Goal: Task Accomplishment & Management: Manage account settings

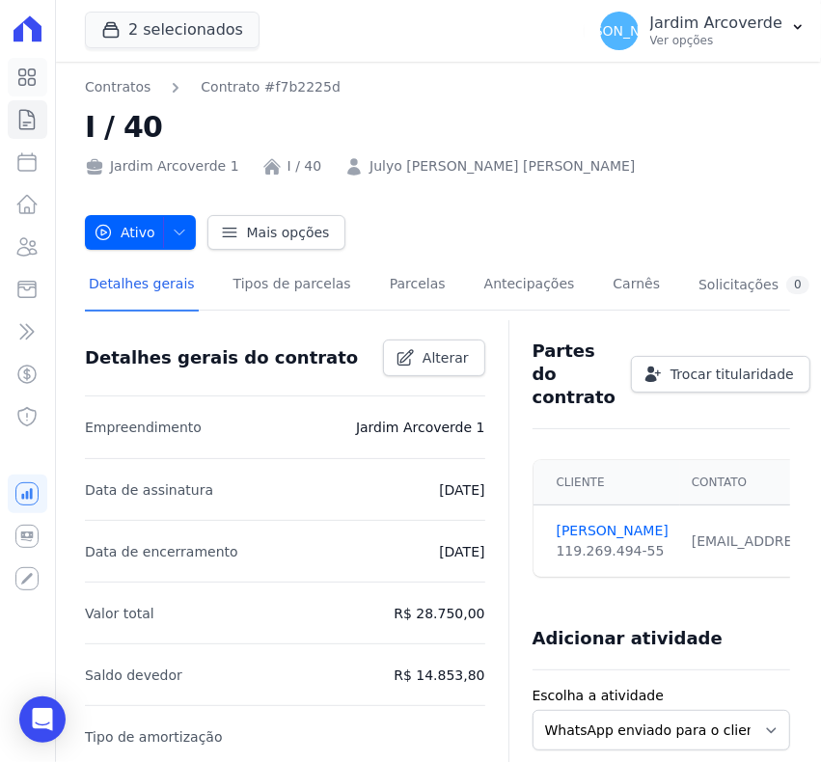
click at [27, 61] on link "Visão Geral" at bounding box center [28, 77] width 40 height 39
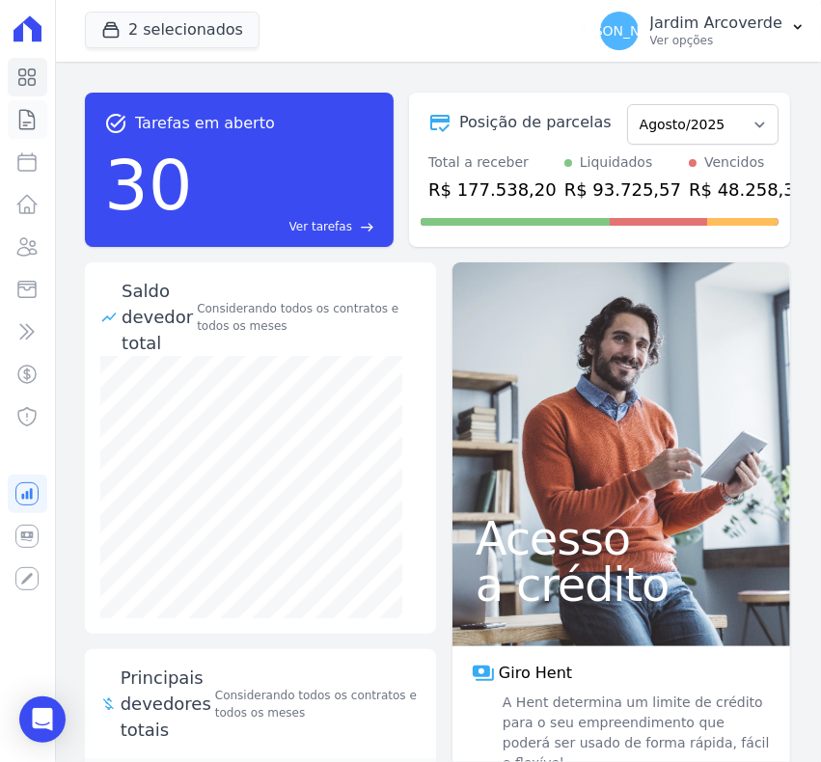
click at [40, 126] on link "Contratos" at bounding box center [28, 119] width 40 height 39
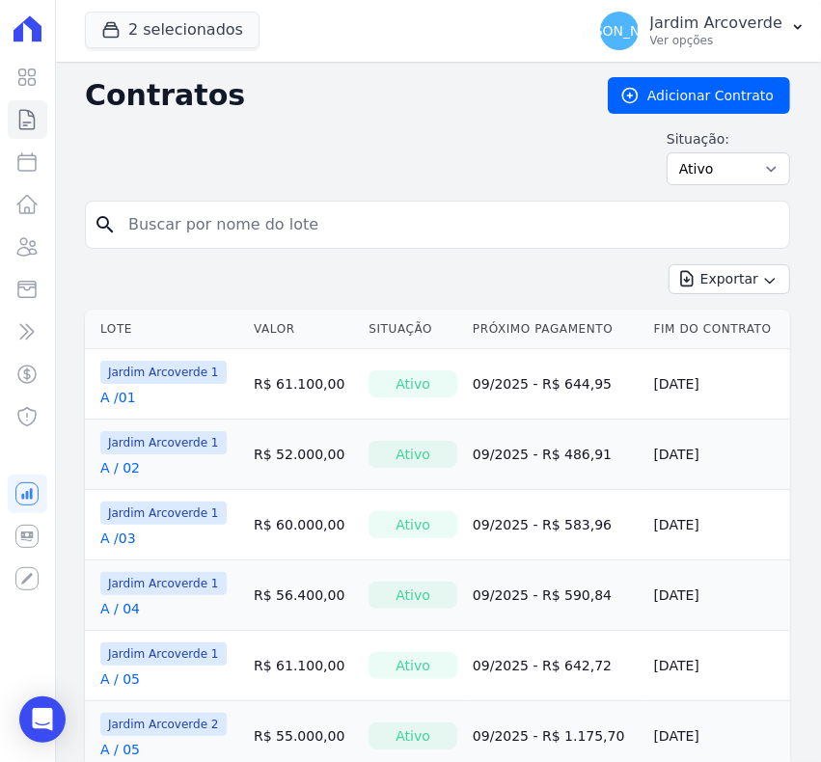
click at [286, 243] on input "search" at bounding box center [449, 225] width 665 height 39
type input "k / 20"
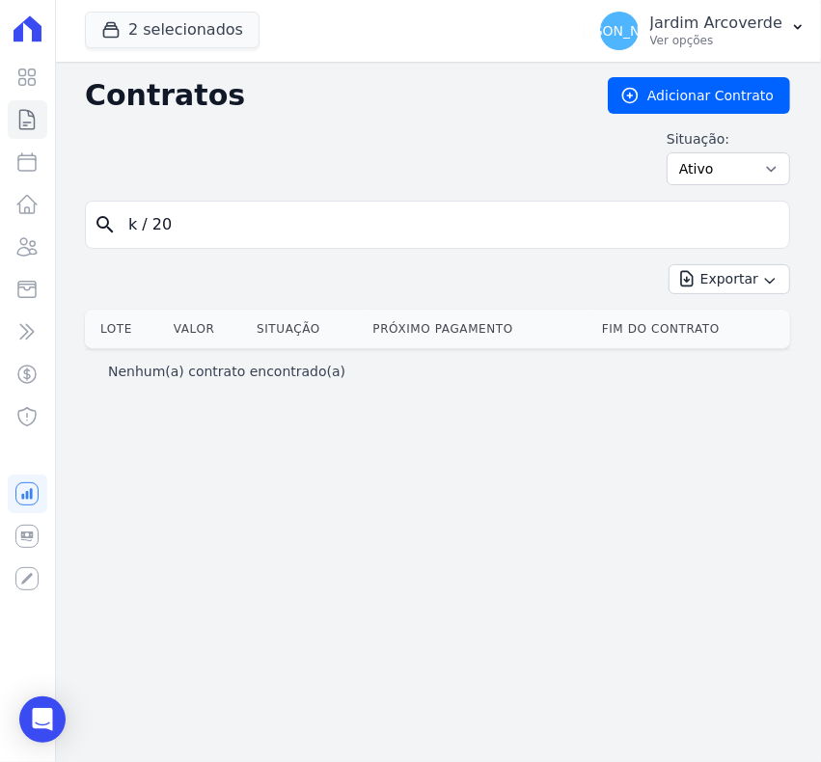
click at [143, 222] on input "k / 20" at bounding box center [449, 225] width 665 height 39
type input "k /20"
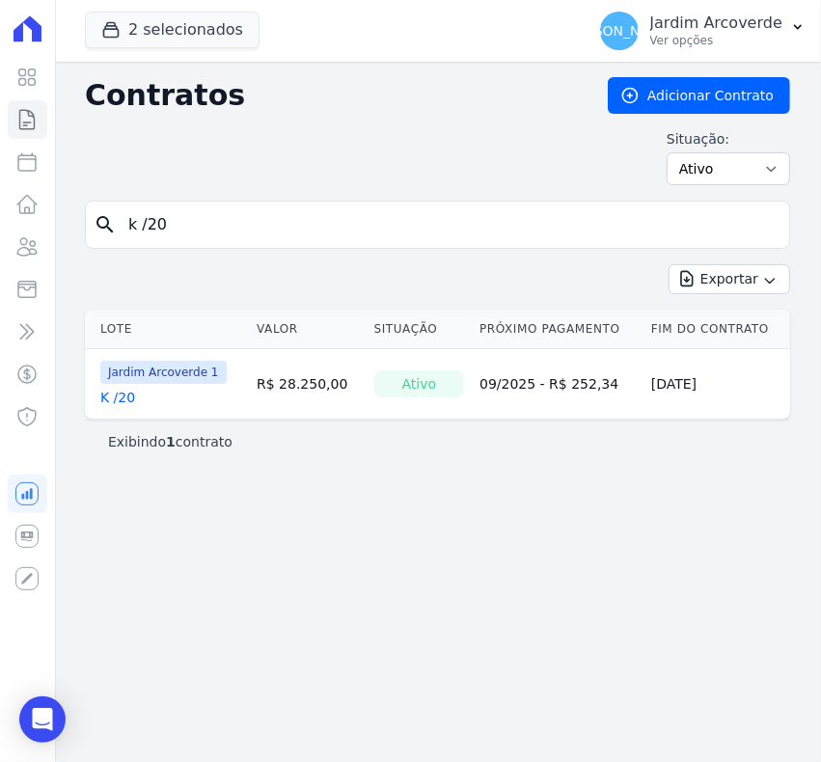
click at [114, 399] on link "K /20" at bounding box center [117, 397] width 35 height 19
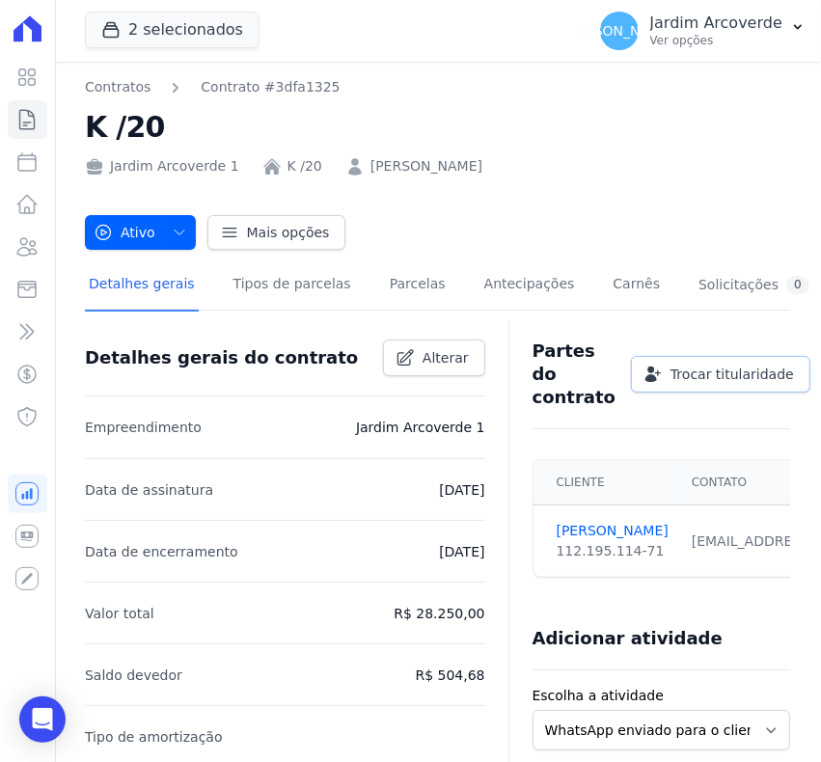
click at [706, 382] on span "Trocar titularidade" at bounding box center [733, 374] width 124 height 19
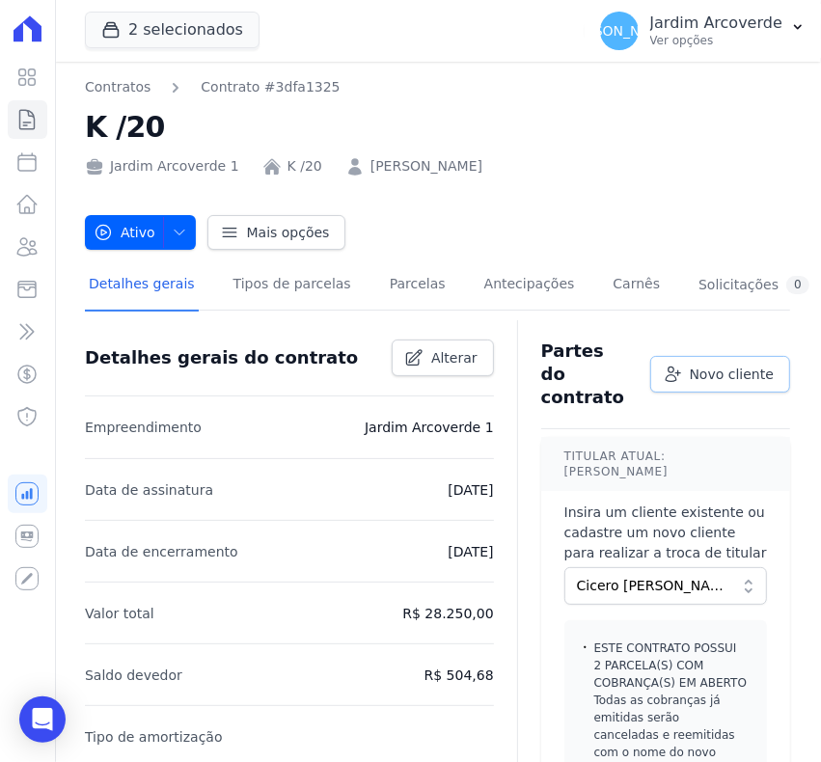
click at [705, 365] on span "Novo cliente" at bounding box center [732, 374] width 84 height 19
click at [671, 376] on link "Novo cliente" at bounding box center [721, 374] width 140 height 37
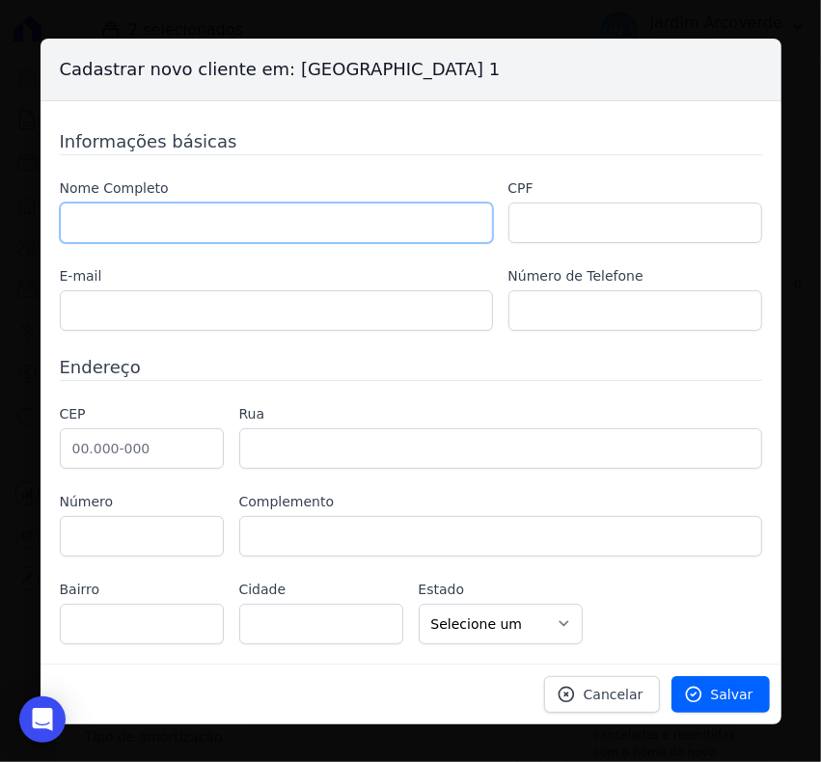
click at [208, 233] on input "text" at bounding box center [276, 223] width 433 height 41
type input "[PERSON_NAME] dos [PERSON_NAME]"
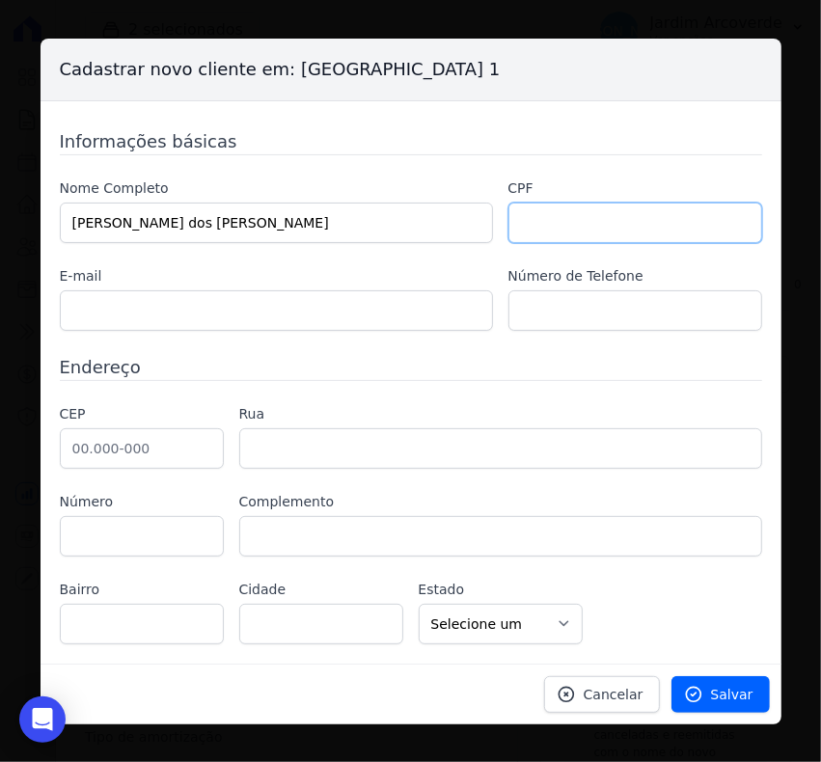
click at [538, 228] on input "text" at bounding box center [636, 223] width 254 height 41
type input "94579857453"
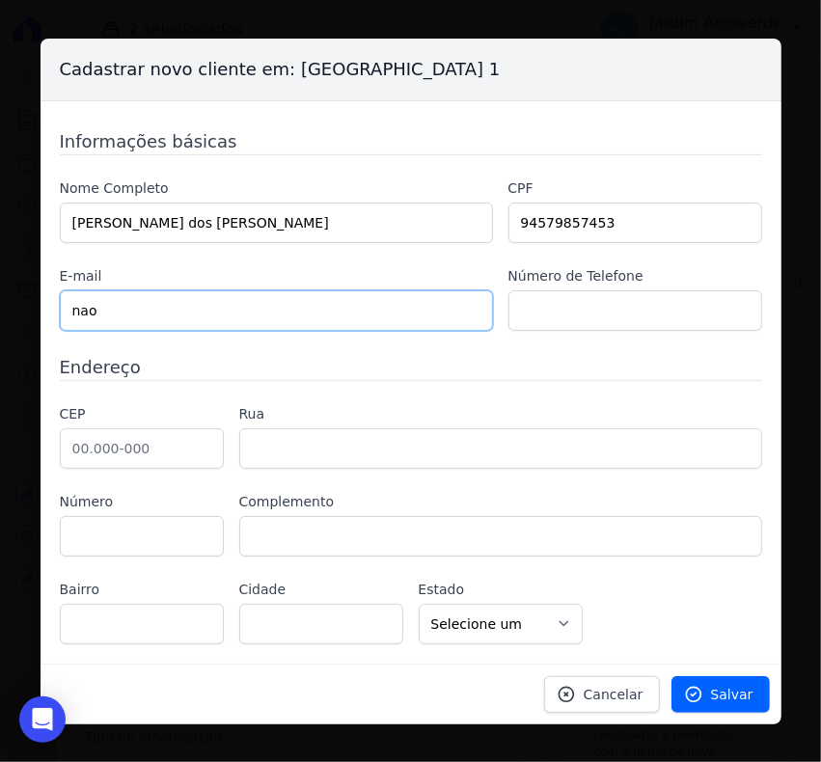
type input "[EMAIL_ADDRESS][DOMAIN_NAME]"
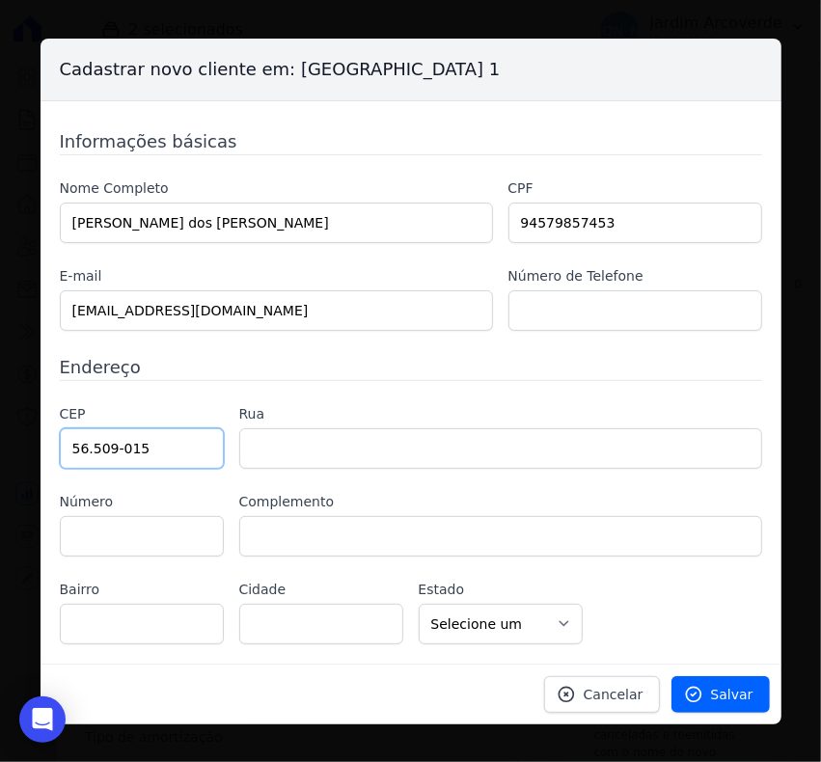
type input "56.509-015"
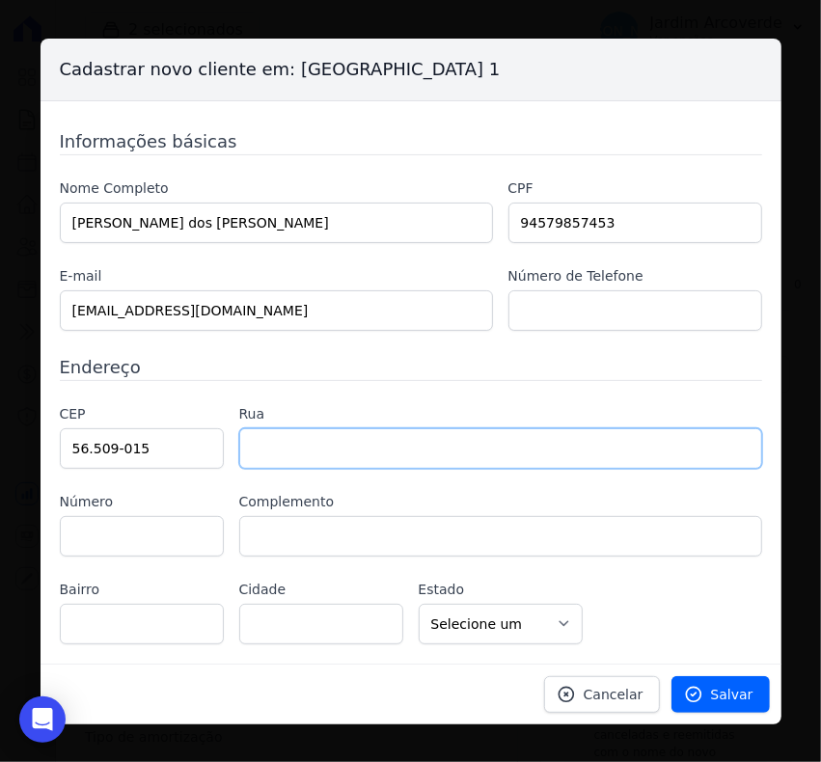
click at [479, 436] on input "text" at bounding box center [500, 449] width 523 height 41
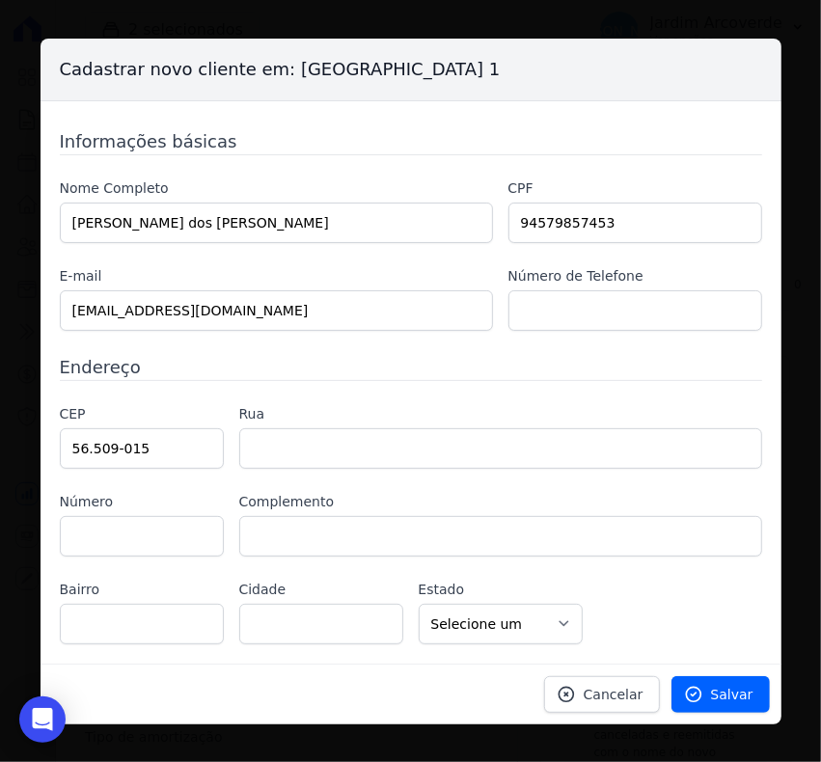
click at [410, 563] on div "CEP 56.509-015 Rua Número Complemento [GEOGRAPHIC_DATA] Cidade" at bounding box center [411, 524] width 703 height 240
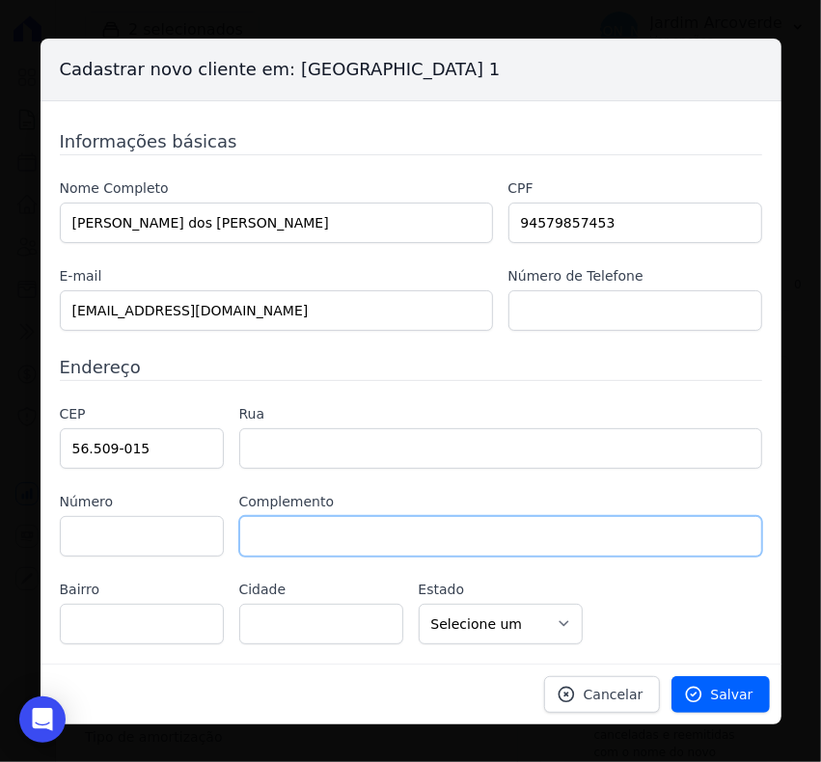
click at [398, 521] on input "text" at bounding box center [500, 536] width 523 height 41
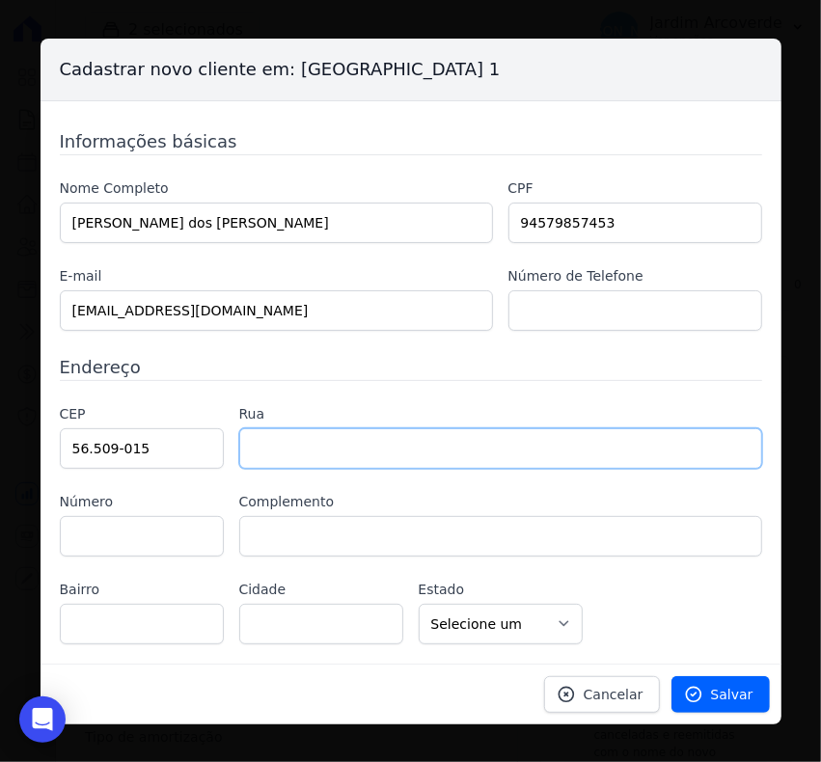
click at [364, 463] on input "text" at bounding box center [500, 449] width 523 height 41
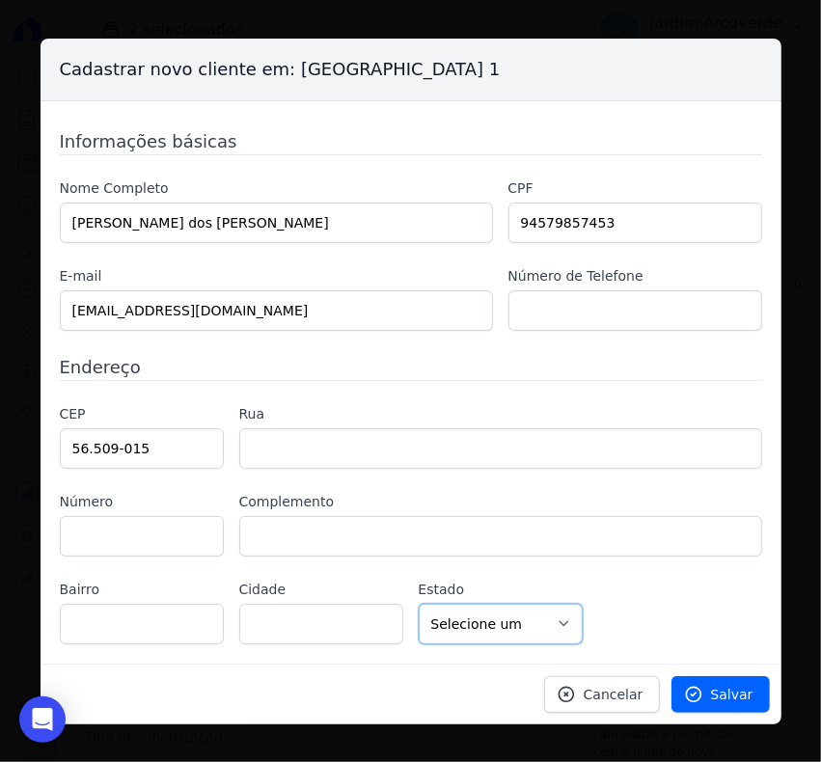
click at [497, 637] on select "Selecione um AC AL AP AM BA CE DF ES GO MA MG MT MS PA PB PR PE PI RJ RN RS RO …" at bounding box center [501, 624] width 164 height 41
select select "PE"
click at [419, 604] on select "Selecione um AC AL AP AM BA CE DF ES GO MA MG MT MS PA PB PR PE PI RJ RN RS RO …" at bounding box center [501, 624] width 164 height 41
click at [367, 635] on input "text" at bounding box center [321, 624] width 164 height 41
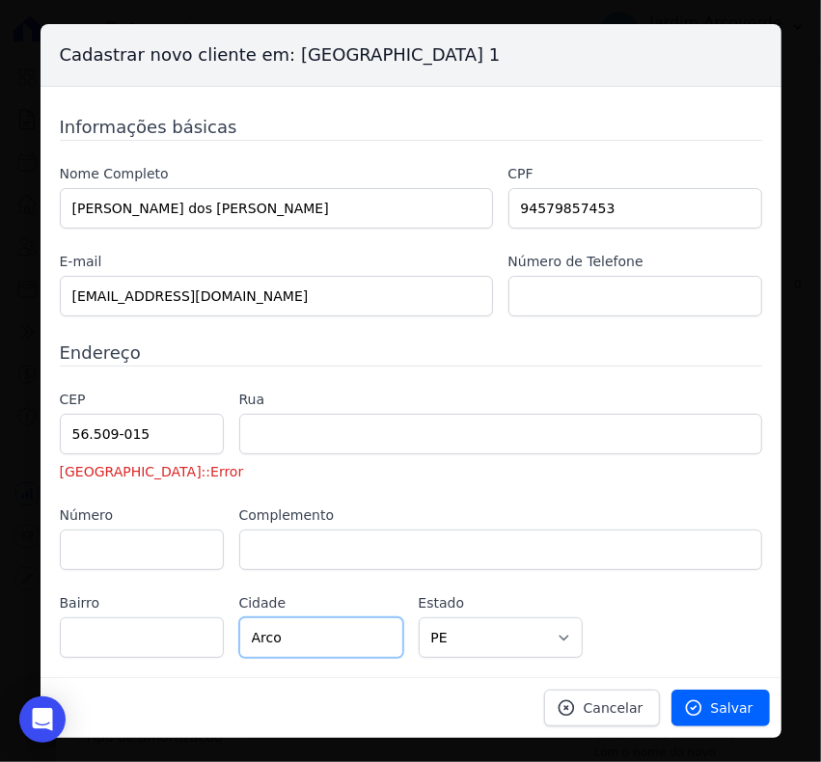
type input "Arcoverde"
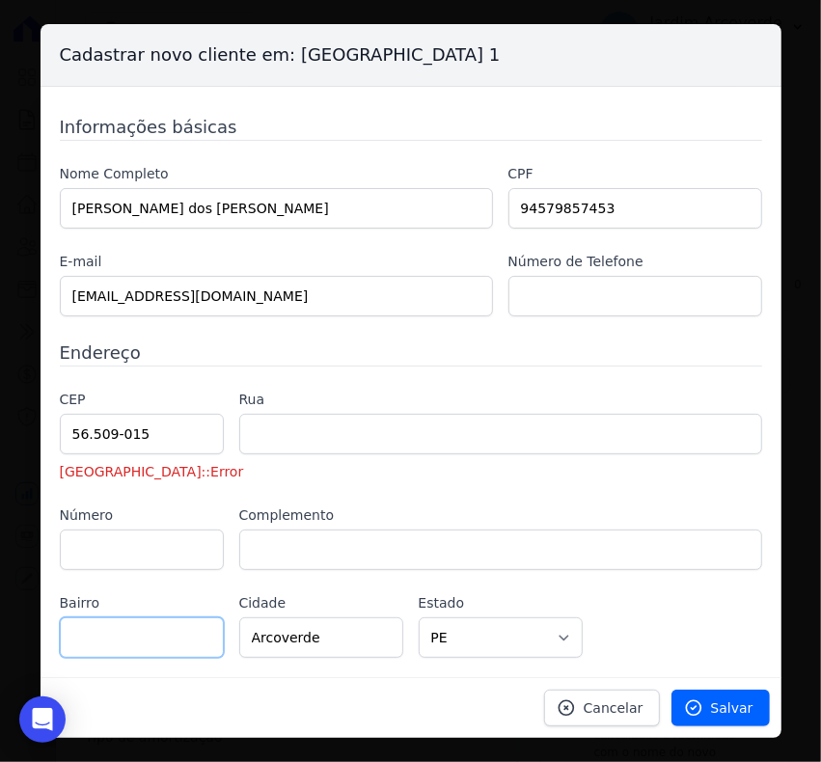
click at [108, 647] on input "text" at bounding box center [142, 638] width 164 height 41
type input "[GEOGRAPHIC_DATA]"
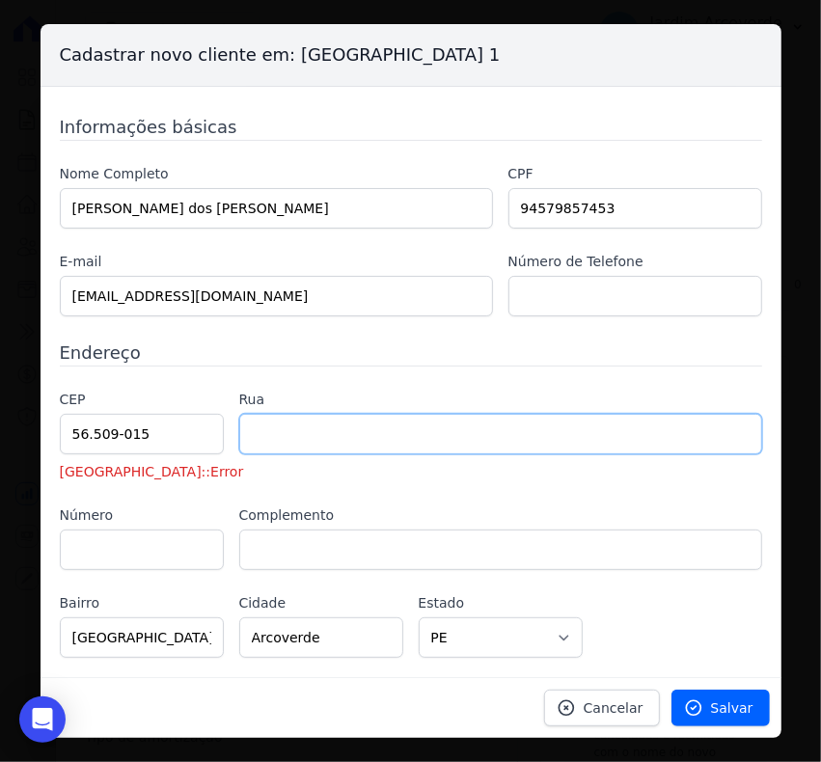
click at [285, 437] on input "text" at bounding box center [500, 434] width 523 height 41
type input "Rua [PERSON_NAME]"
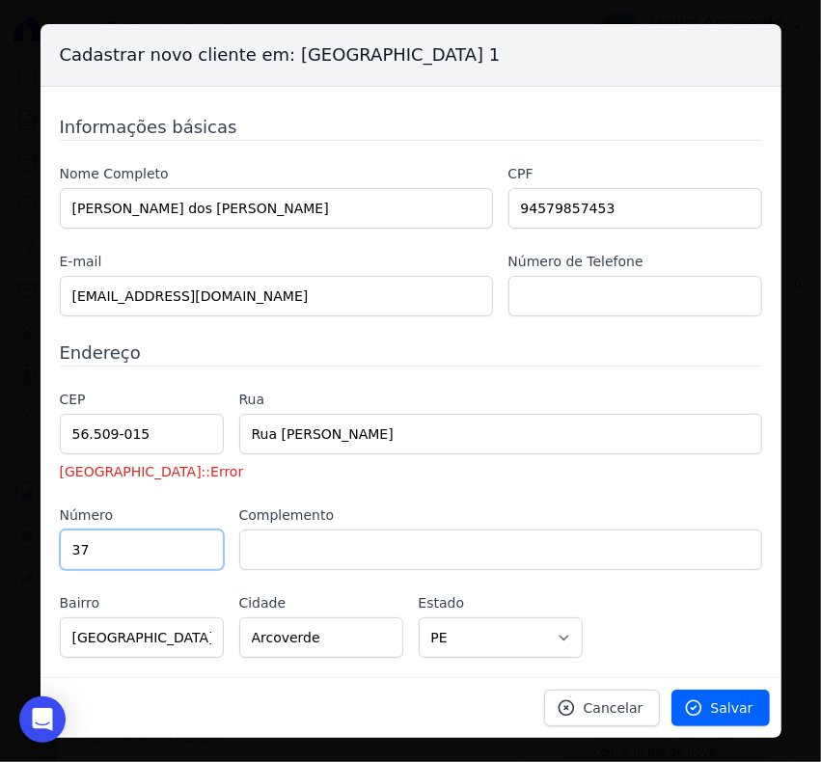
type input "37"
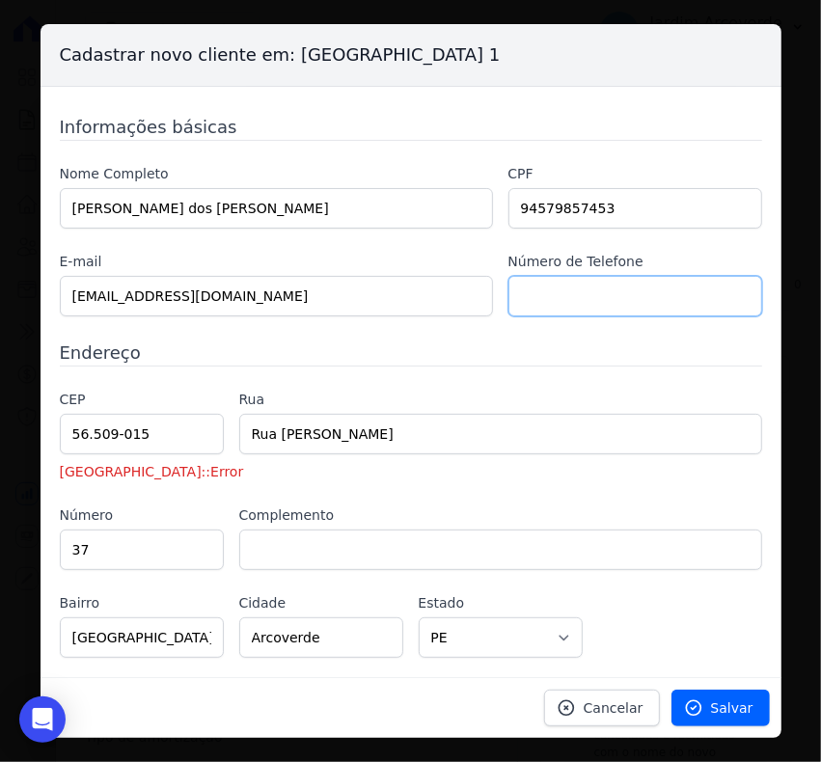
click at [598, 312] on input "text" at bounding box center [636, 296] width 254 height 41
paste input "87 991085993"
type input "87 991085993"
click at [598, 376] on div "Informações básicas Nome Completo [PERSON_NAME] dos [PERSON_NAME] CPF 945798574…" at bounding box center [411, 386] width 703 height 544
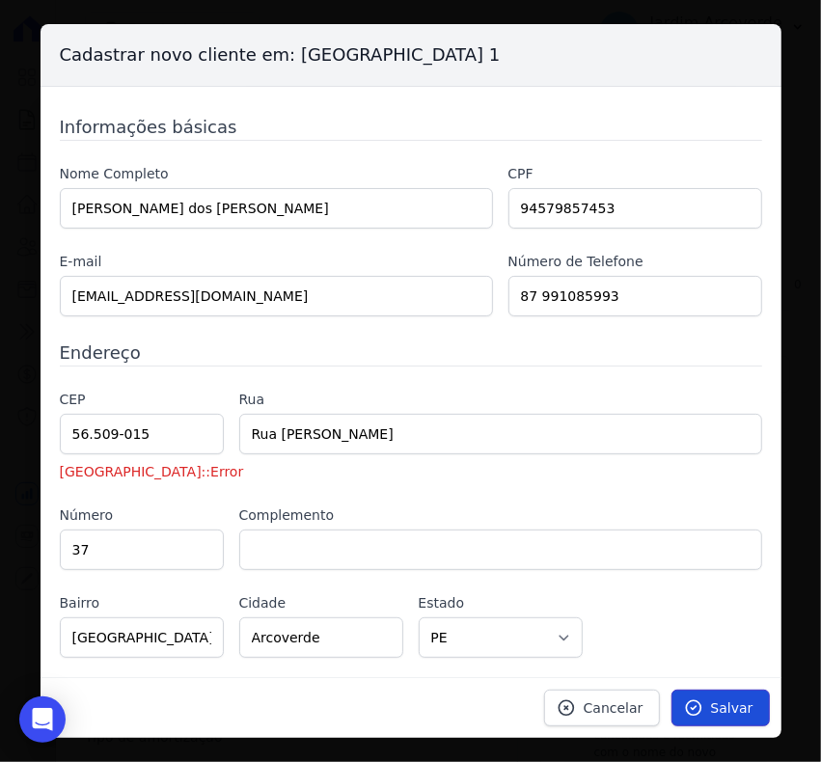
click at [738, 720] on link "Salvar" at bounding box center [721, 708] width 98 height 37
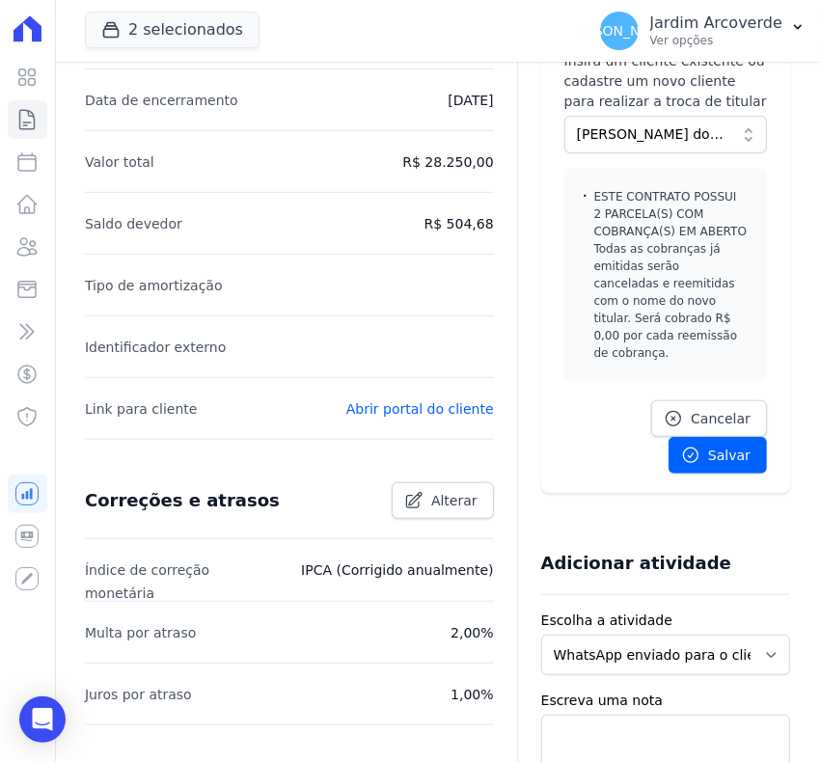
scroll to position [483, 0]
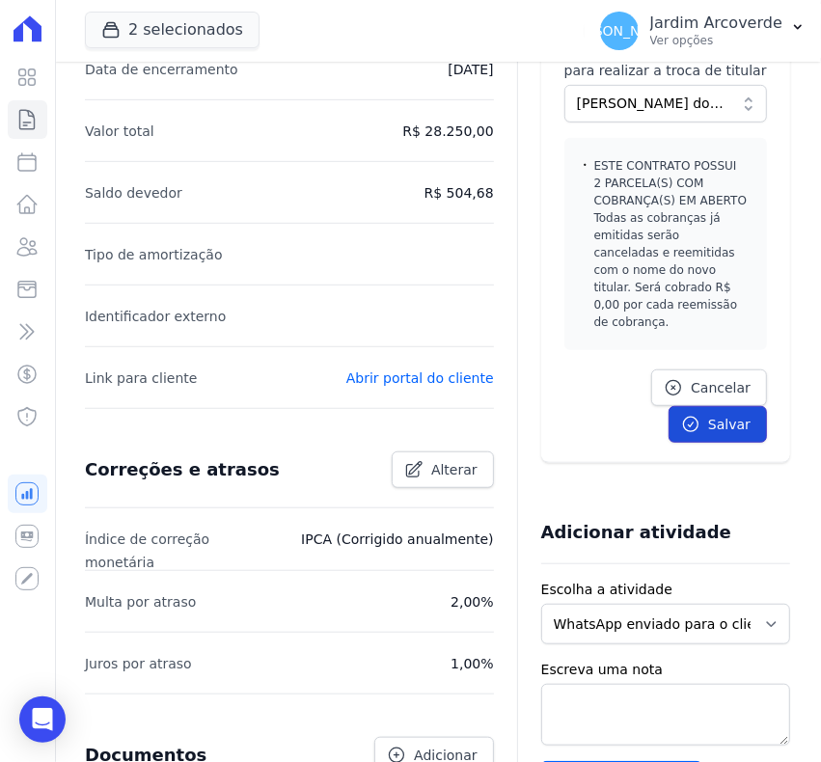
click at [685, 418] on icon at bounding box center [691, 425] width 14 height 14
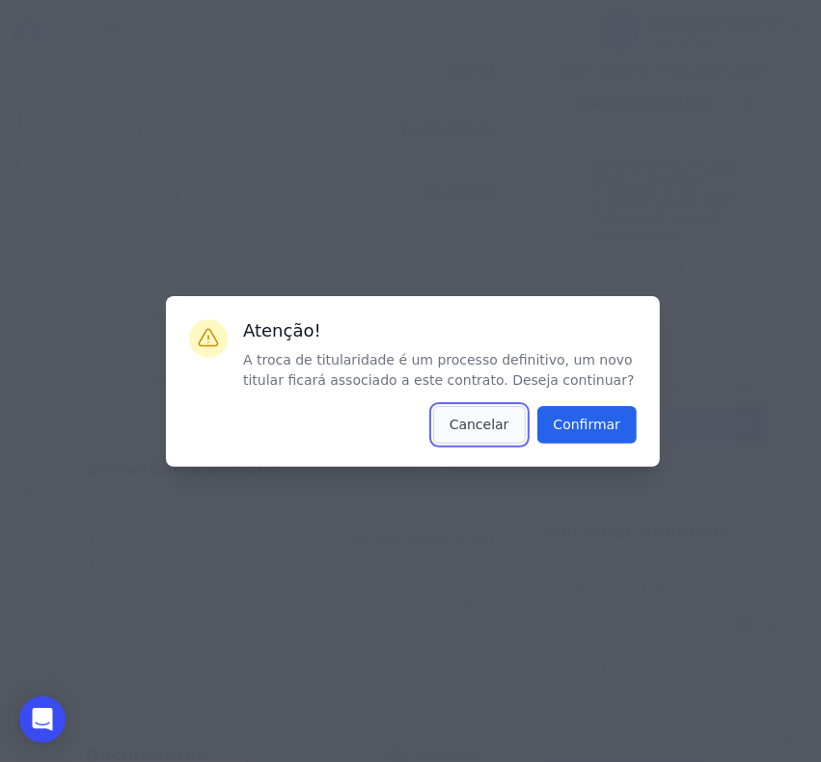
click at [510, 426] on button "Cancelar" at bounding box center [479, 425] width 93 height 38
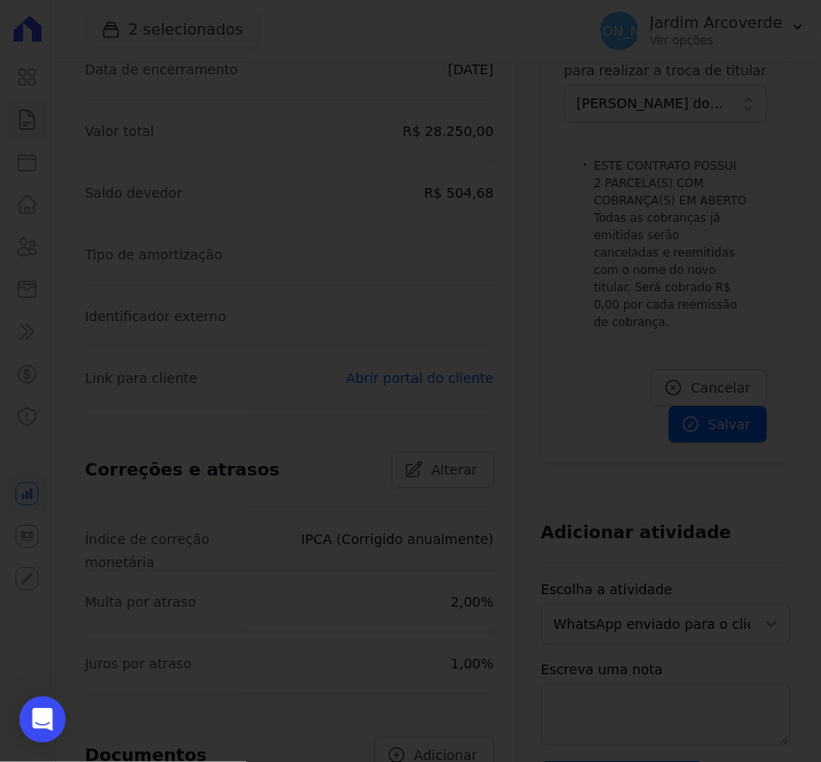
click at [434, 330] on div at bounding box center [410, 381] width 821 height 762
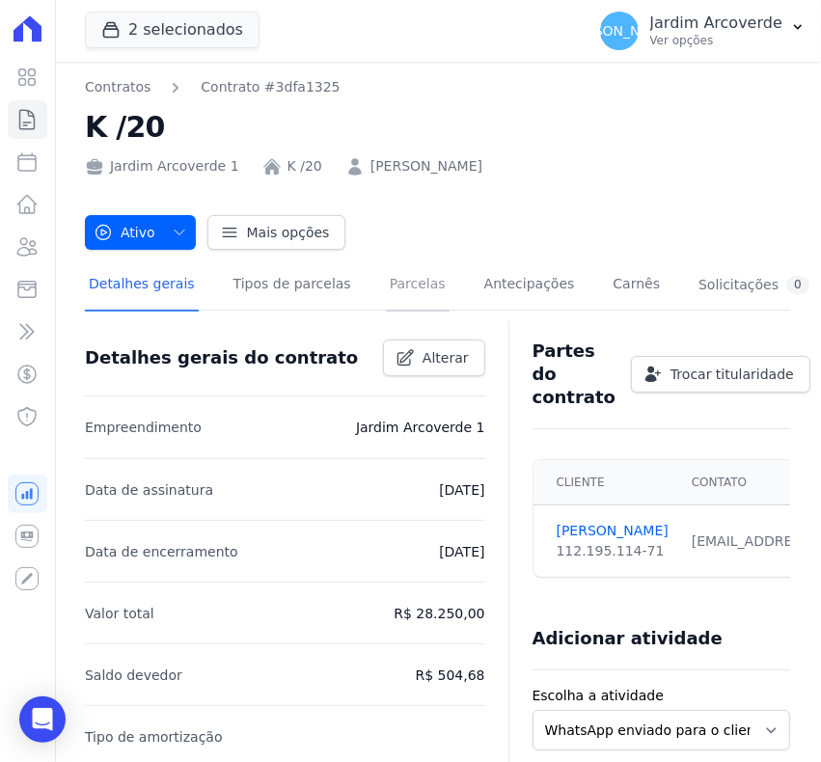
click at [386, 301] on link "Parcelas" at bounding box center [418, 286] width 64 height 51
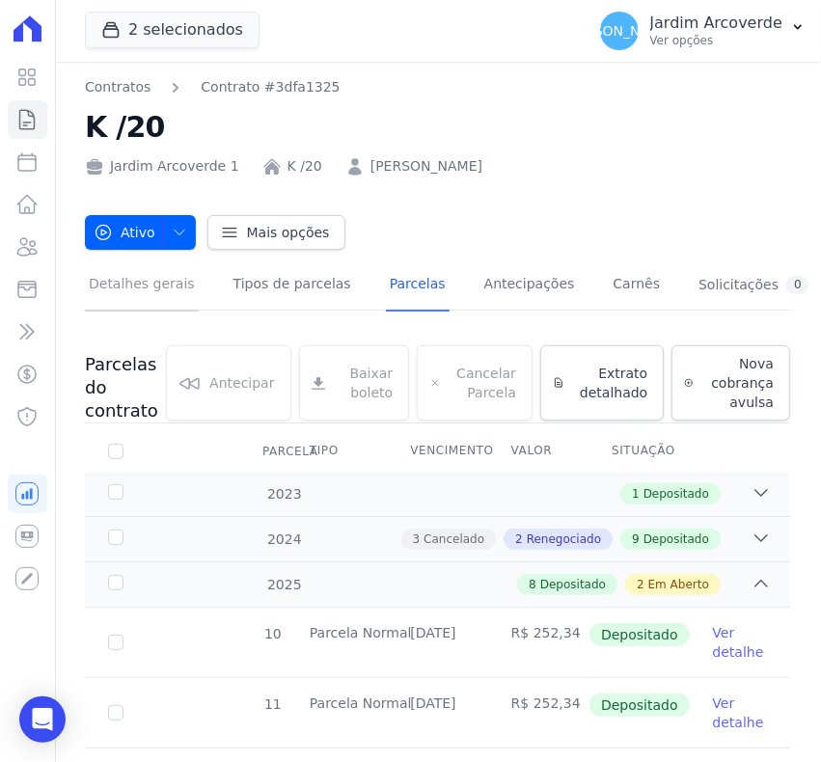
click at [148, 277] on link "Detalhes gerais" at bounding box center [142, 286] width 114 height 51
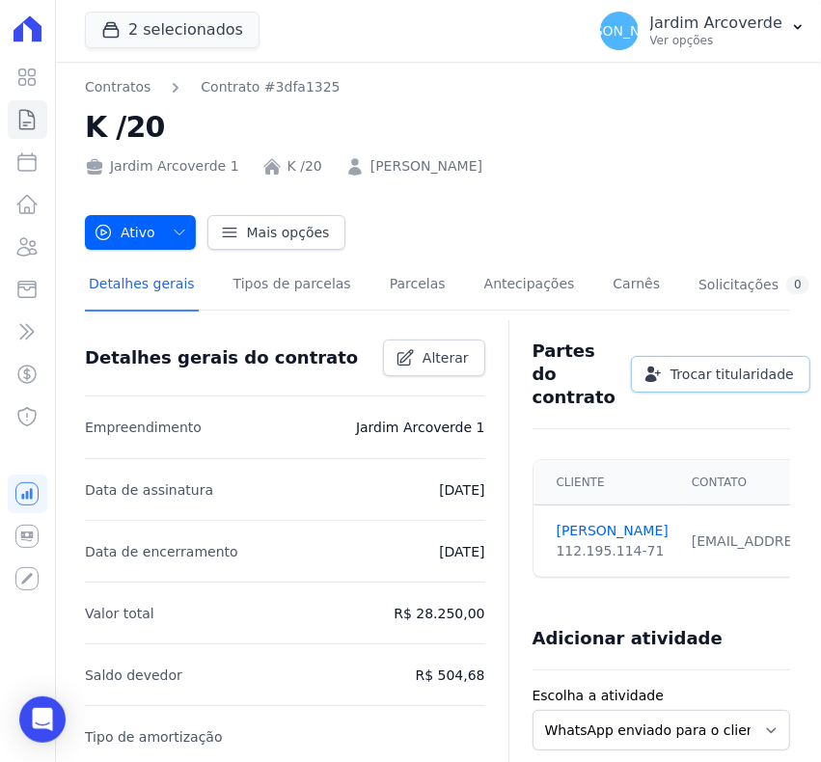
click at [681, 379] on span "Trocar titularidade" at bounding box center [733, 374] width 124 height 19
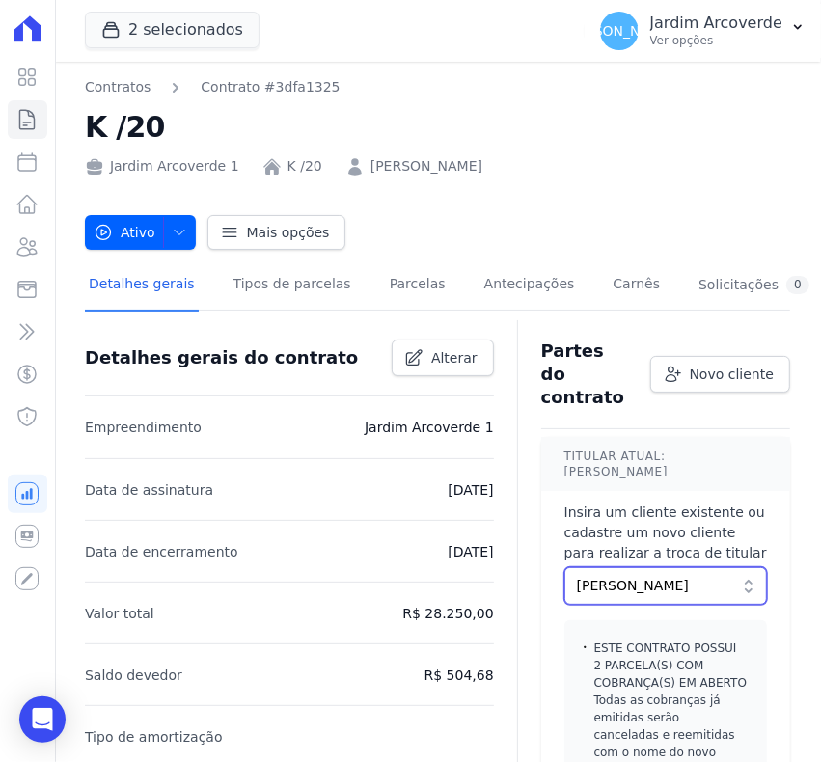
click at [647, 576] on span "Cicero [PERSON_NAME] [PERSON_NAME]" at bounding box center [652, 586] width 151 height 20
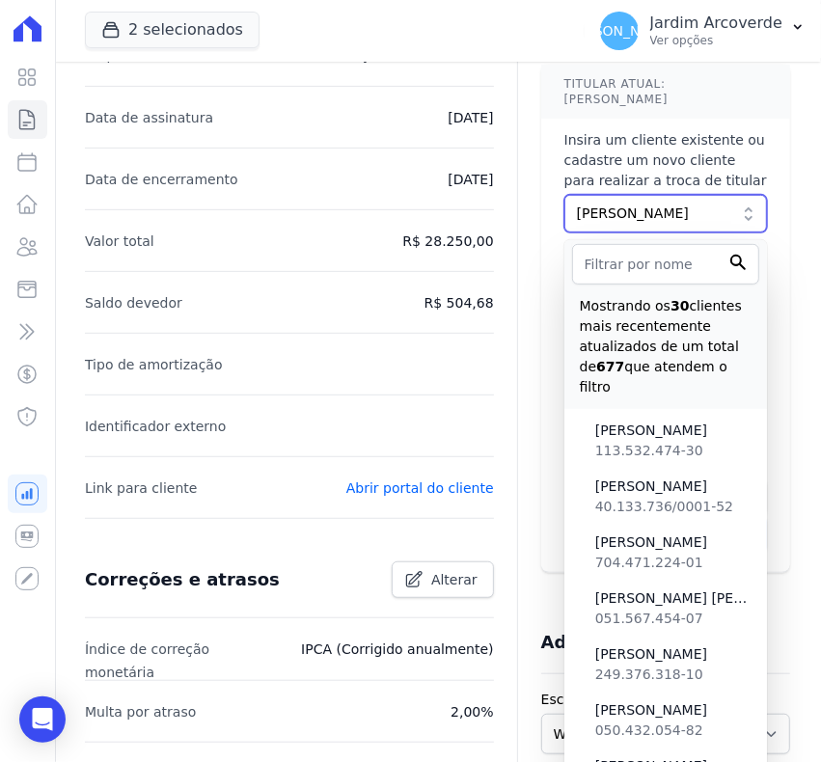
scroll to position [483, 0]
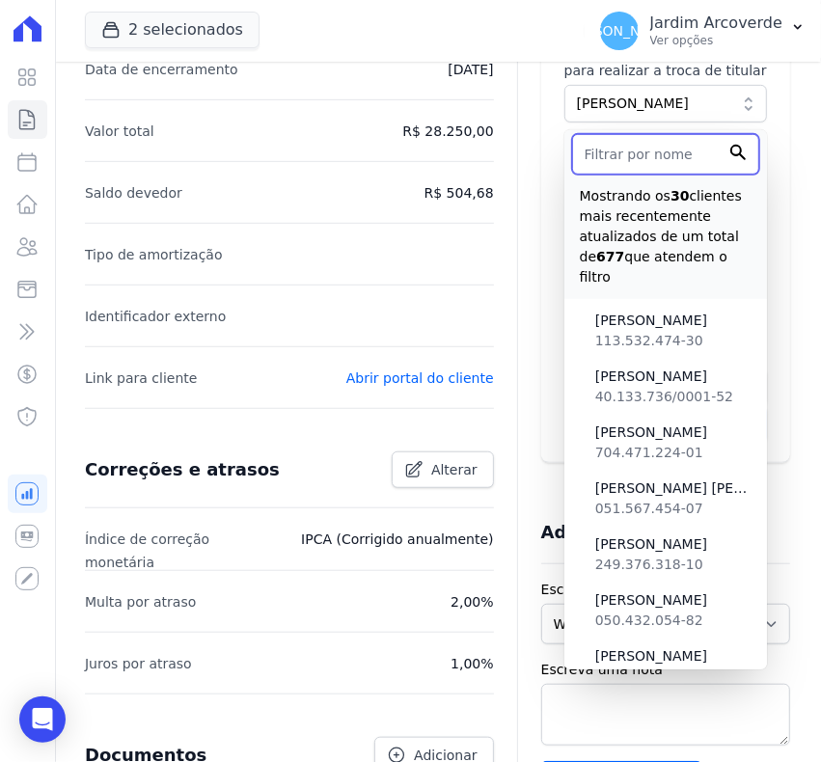
click at [652, 134] on input "text" at bounding box center [665, 154] width 187 height 41
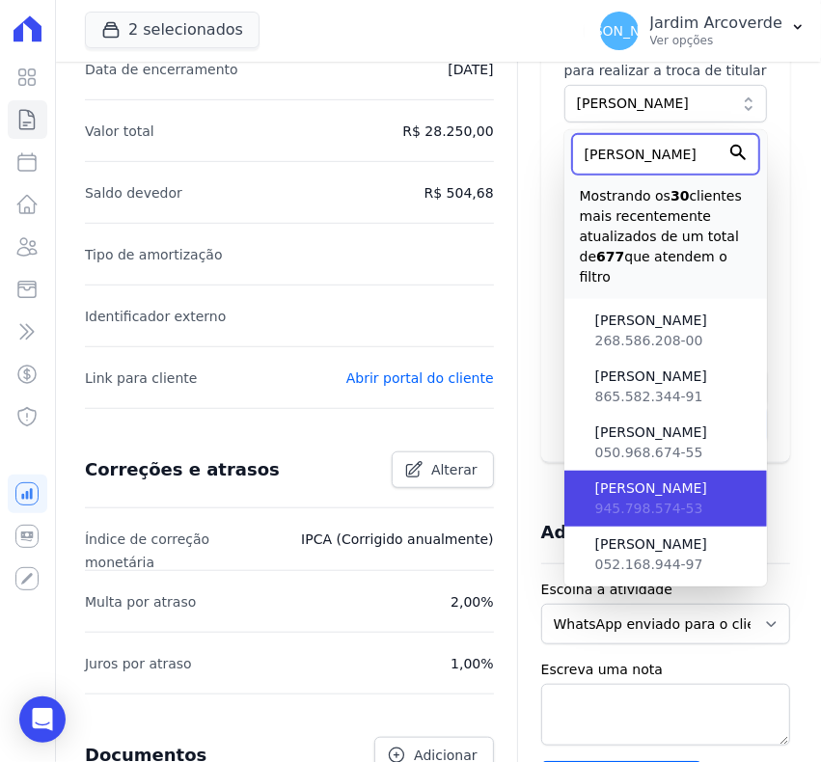
type input "ivanildo"
click at [690, 471] on li "Ivanildo Ferreira dos Santos 945.798.574-53" at bounding box center [666, 499] width 203 height 56
type input "f0487f50-c11f-47d2-8b7a-6868a7b1382a"
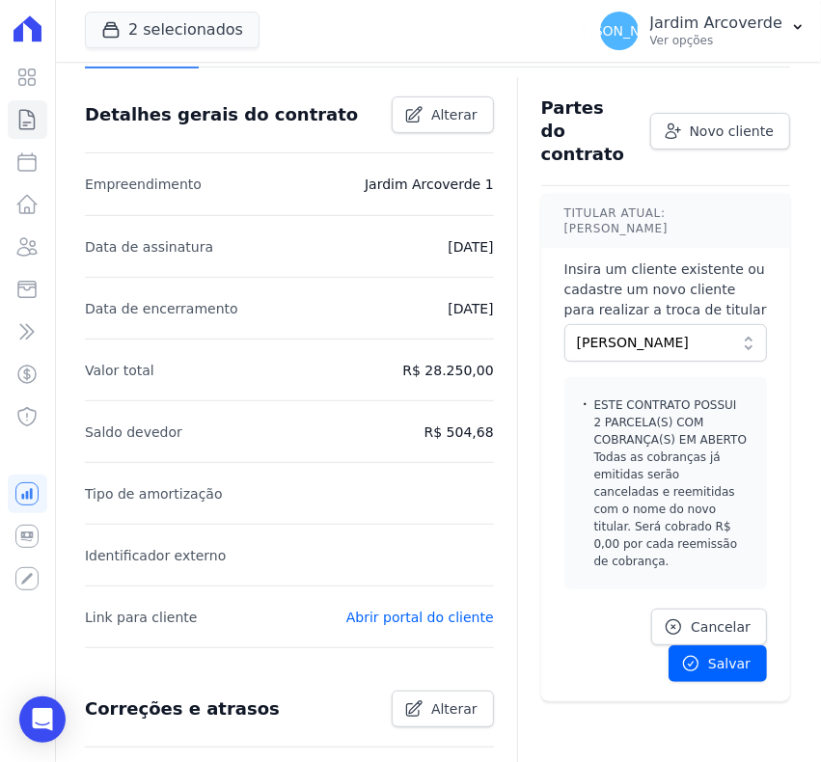
scroll to position [241, 0]
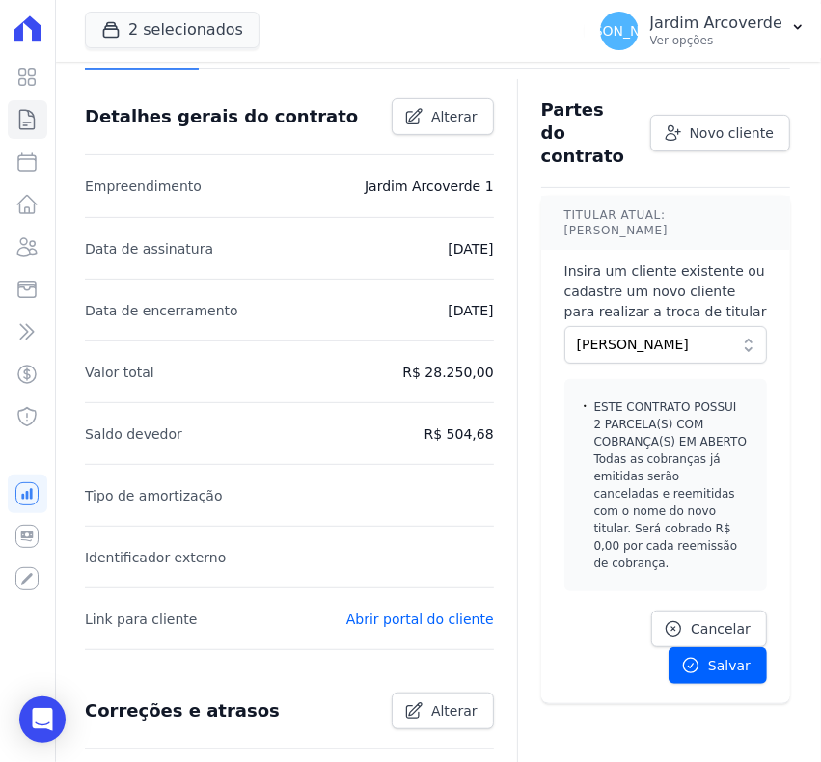
drag, startPoint x: 715, startPoint y: 441, endPoint x: 744, endPoint y: 512, distance: 76.2
click at [744, 512] on div "ESTE CONTRATO POSSUI 2 PARCELA(S) COM COBRANÇA(S) EM ABERTO Todas as cobranças …" at bounding box center [666, 485] width 203 height 212
click at [710, 656] on span "Salvar" at bounding box center [729, 665] width 42 height 19
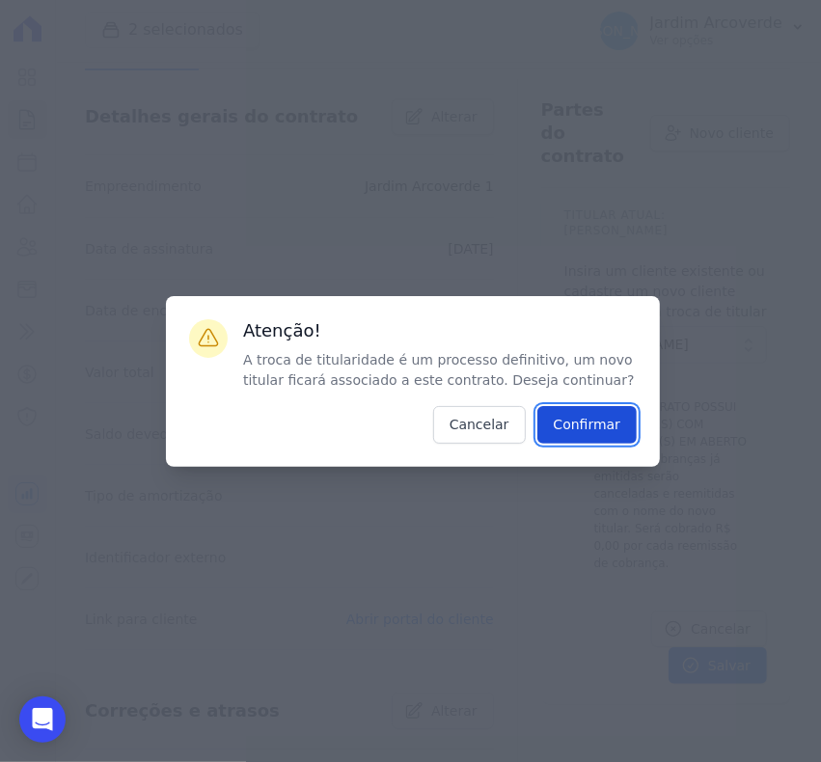
click at [601, 434] on input "Confirmar" at bounding box center [588, 425] width 100 height 38
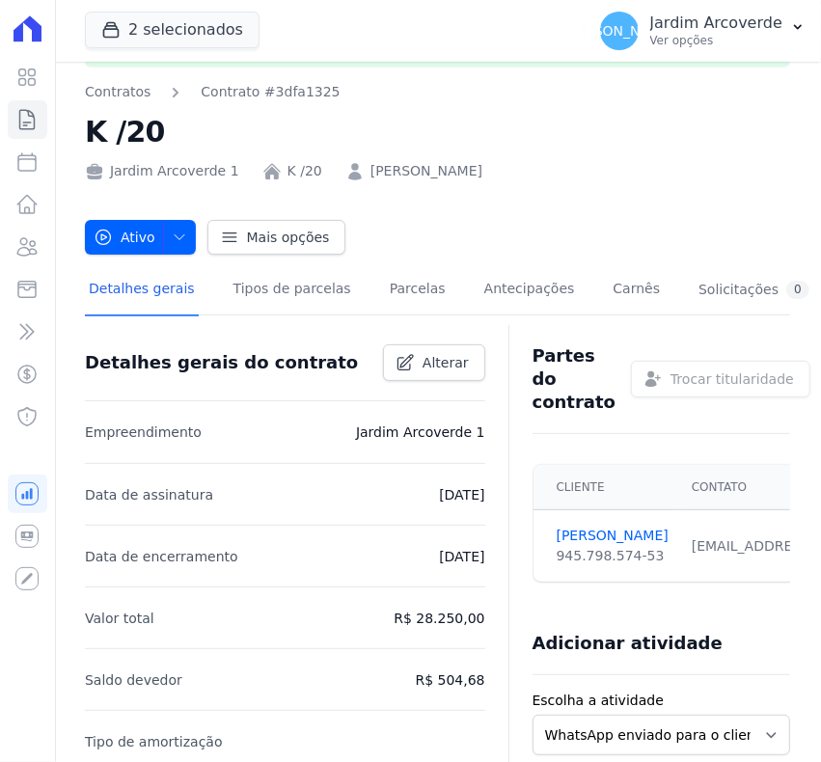
scroll to position [0, 0]
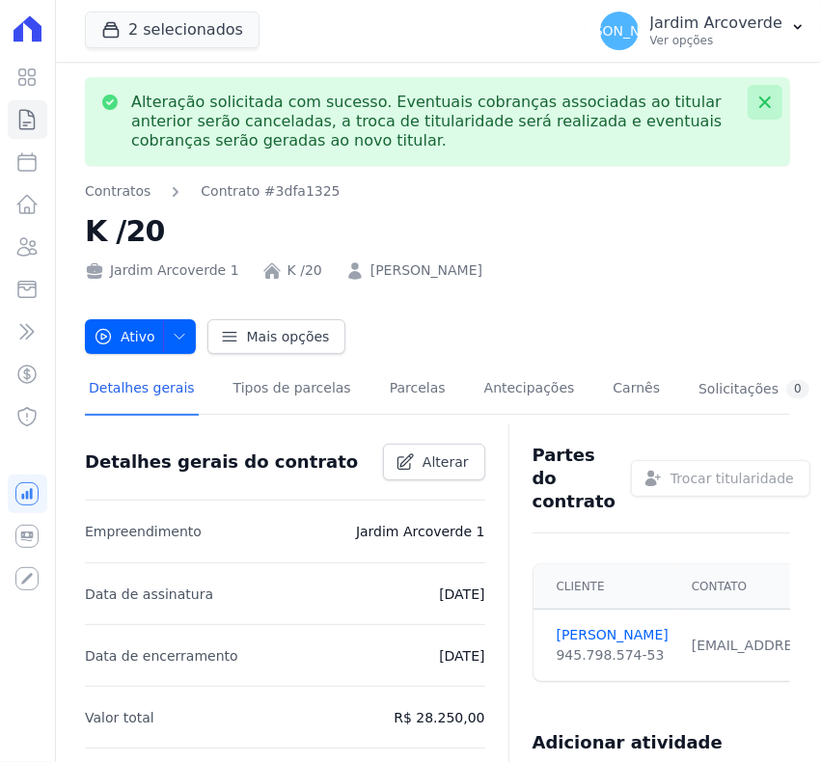
click at [756, 107] on icon at bounding box center [765, 102] width 19 height 19
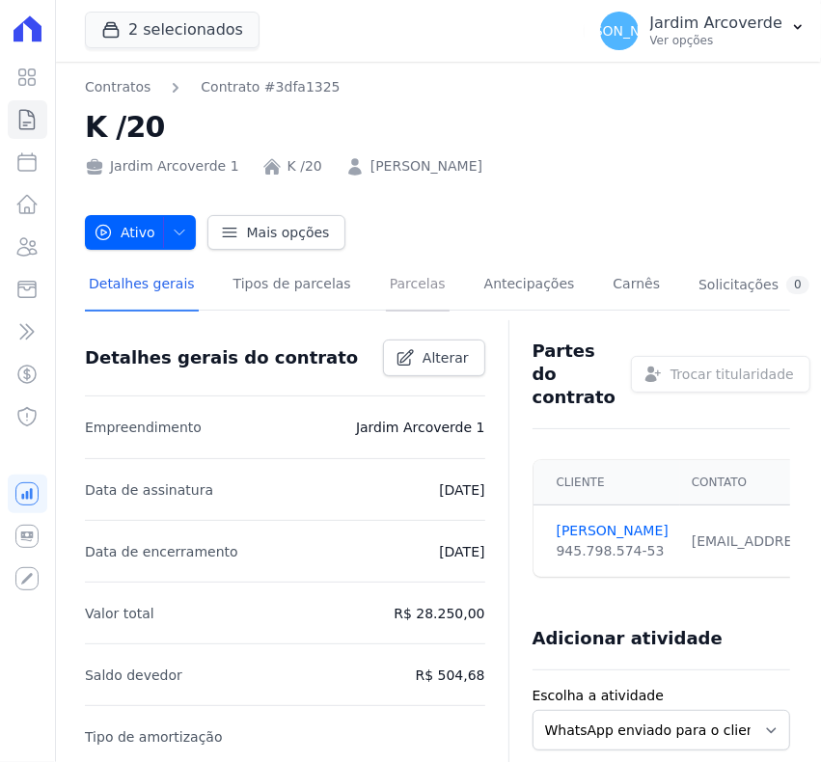
click at [386, 291] on link "Parcelas" at bounding box center [418, 286] width 64 height 51
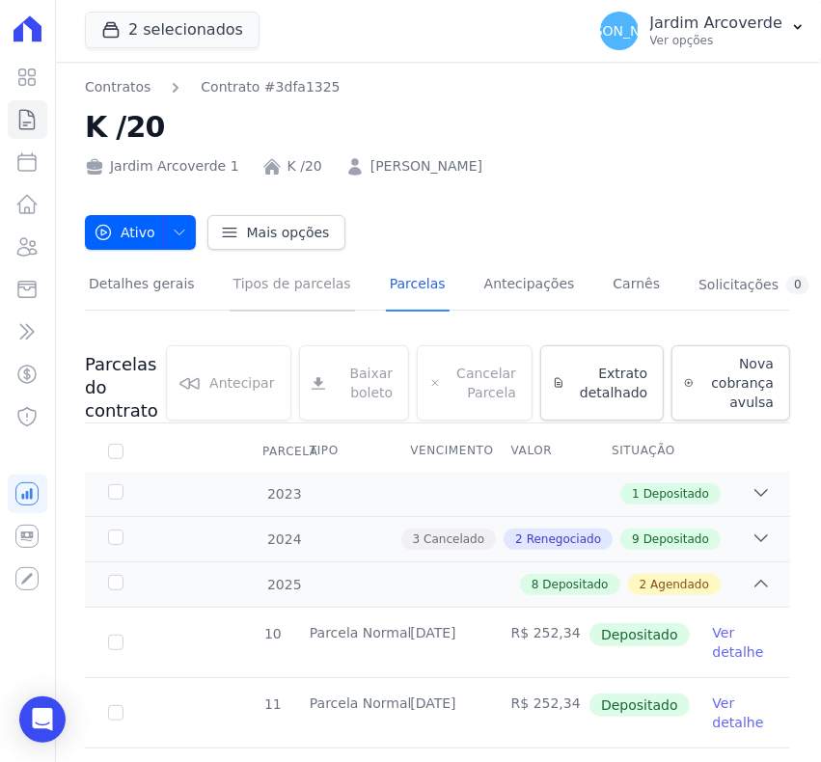
click at [291, 291] on link "Tipos de parcelas" at bounding box center [292, 286] width 125 height 51
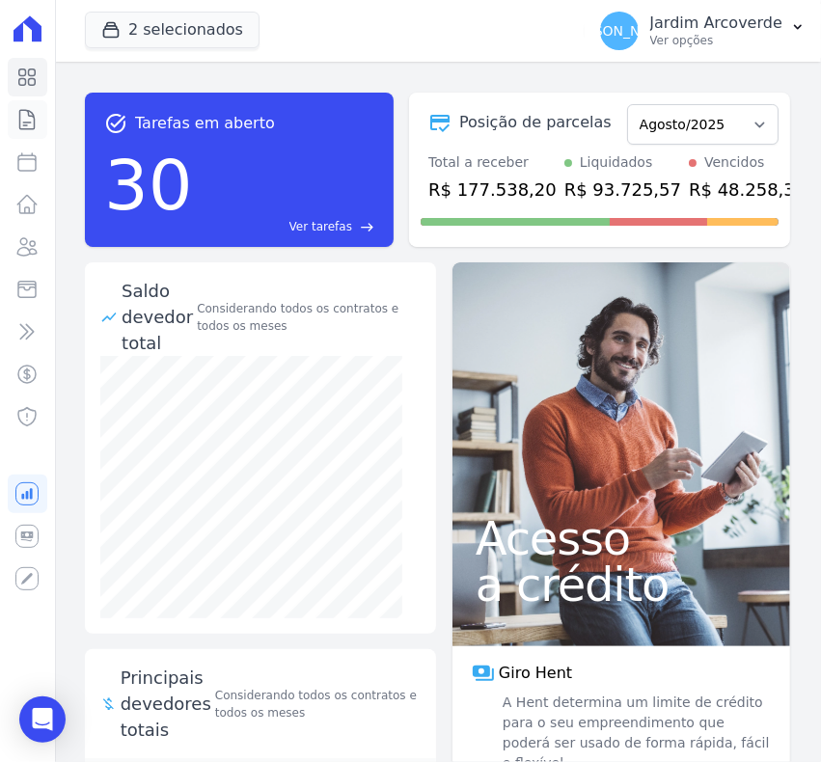
click at [20, 121] on icon at bounding box center [27, 119] width 14 height 19
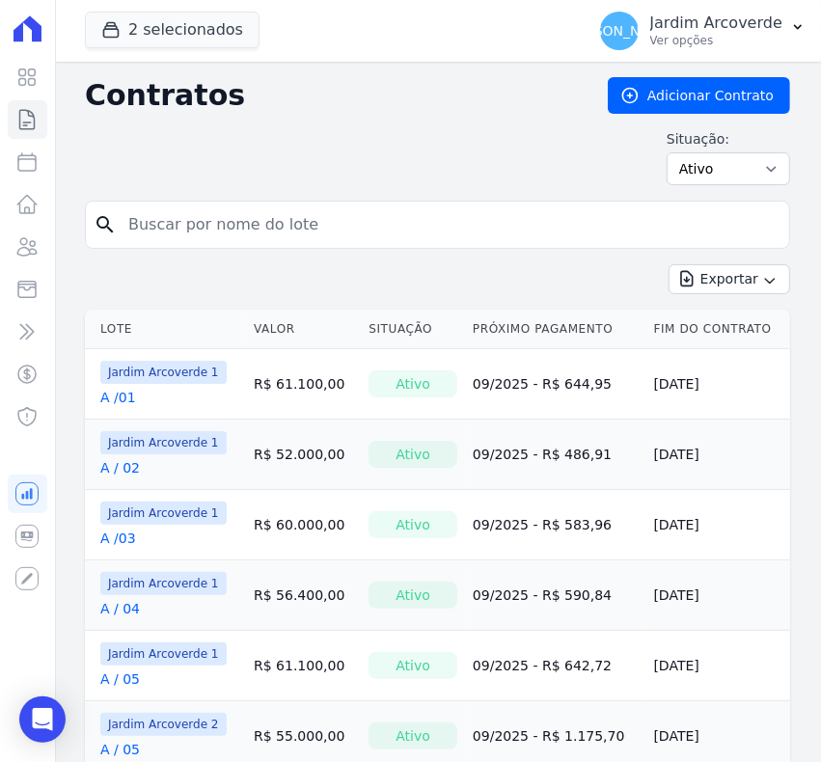
click at [249, 217] on input "search" at bounding box center [449, 225] width 665 height 39
type input "k / 20"
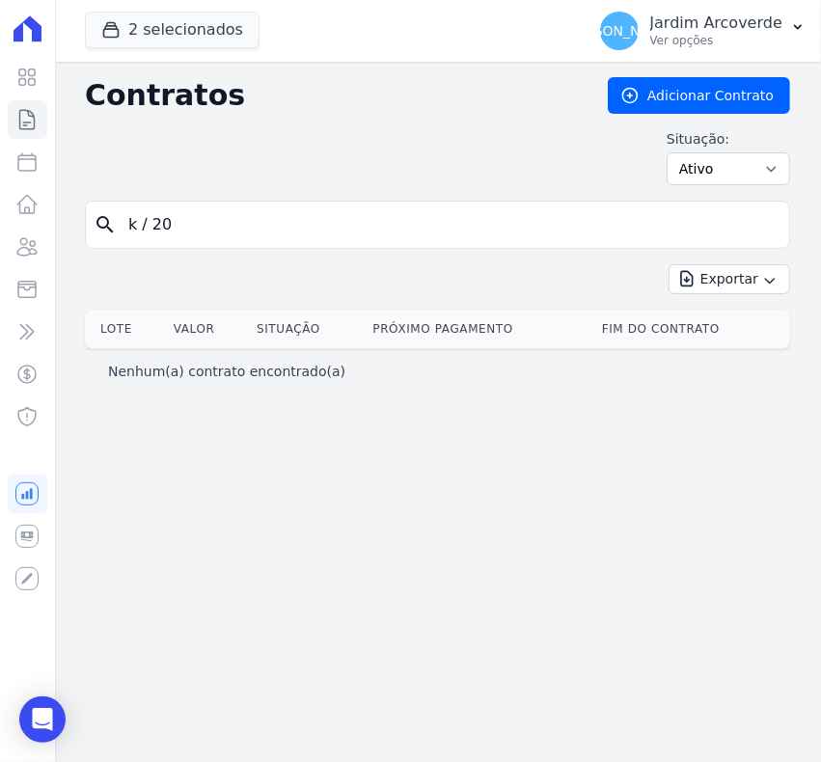
click at [150, 230] on input "k / 20" at bounding box center [449, 225] width 665 height 39
type input "k /20"
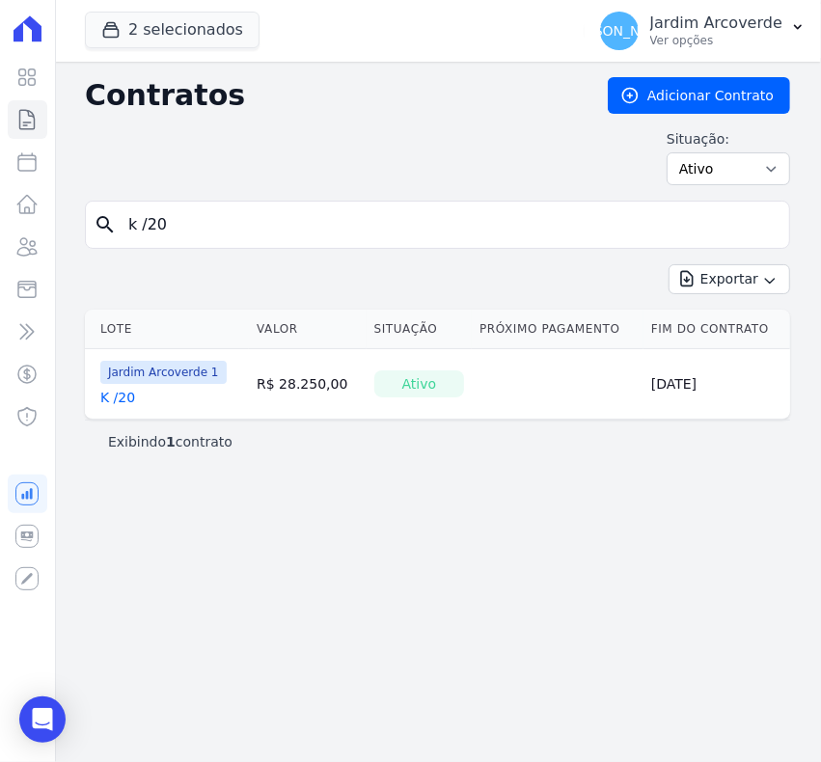
click at [122, 402] on link "K /20" at bounding box center [117, 397] width 35 height 19
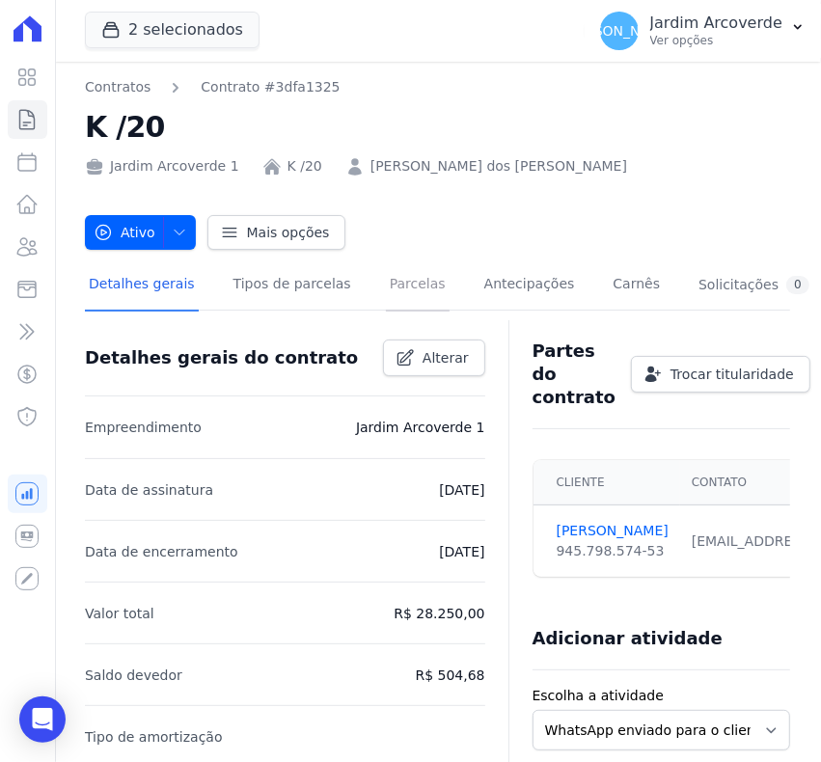
click at [386, 292] on link "Parcelas" at bounding box center [418, 286] width 64 height 51
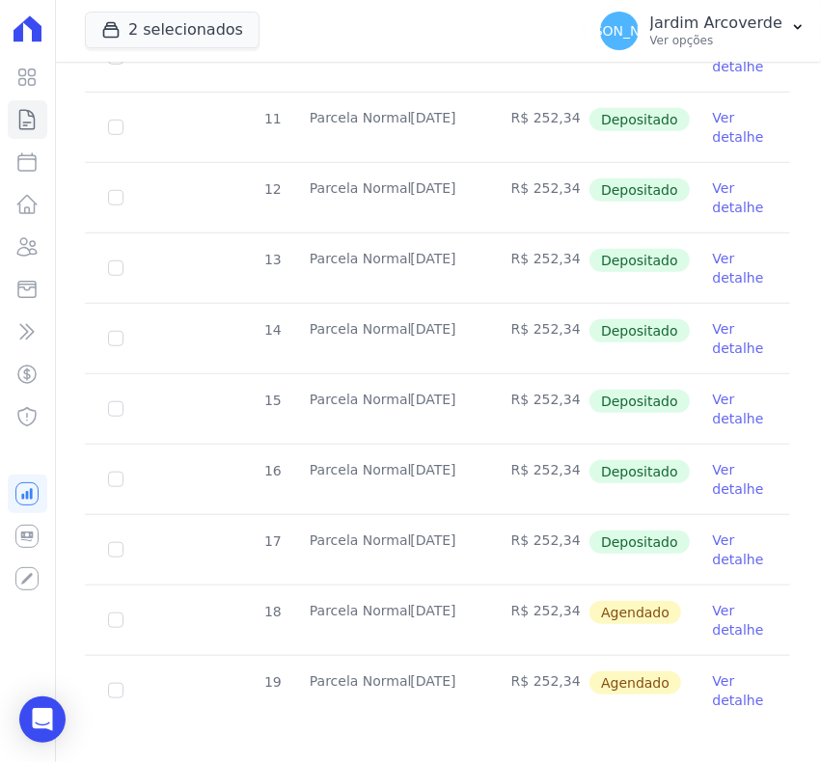
scroll to position [608, 0]
